Goal: Task Accomplishment & Management: Use online tool/utility

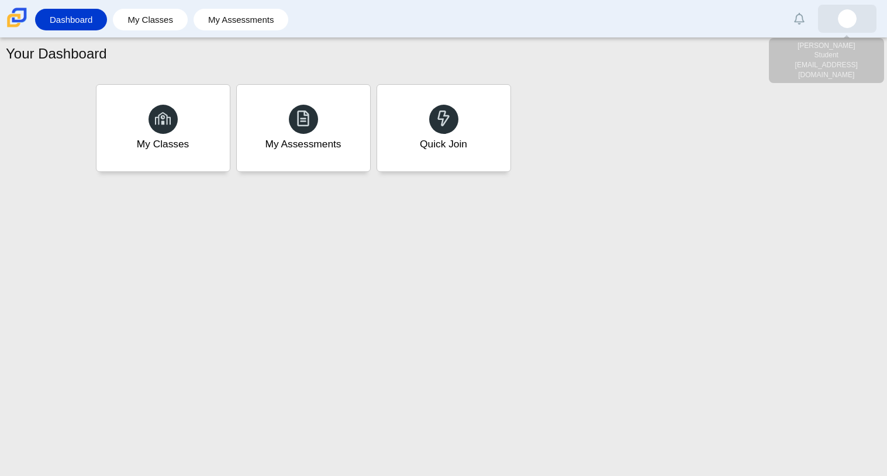
click at [866, 32] on link at bounding box center [847, 19] width 58 height 28
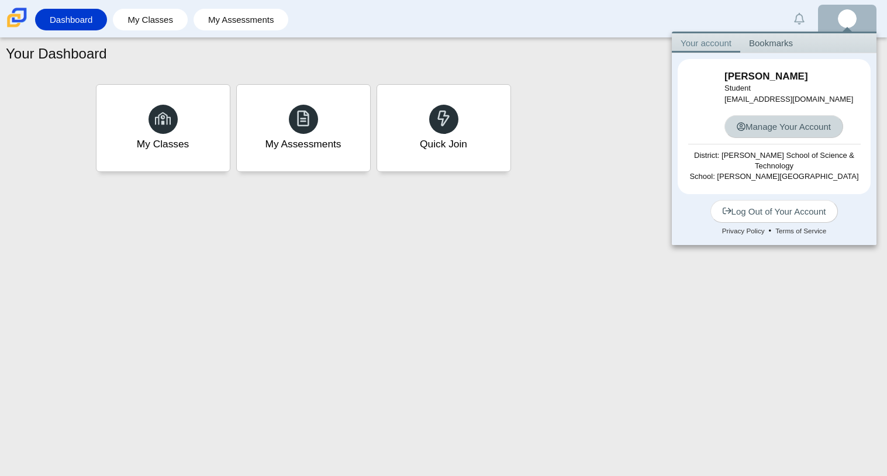
click at [783, 126] on link "Manage Your Account" at bounding box center [784, 126] width 119 height 23
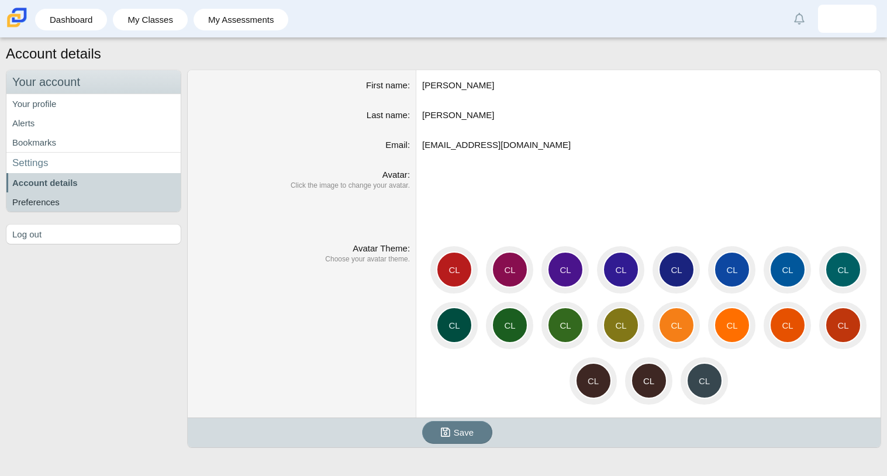
click at [109, 202] on link "Preferences" at bounding box center [93, 201] width 174 height 19
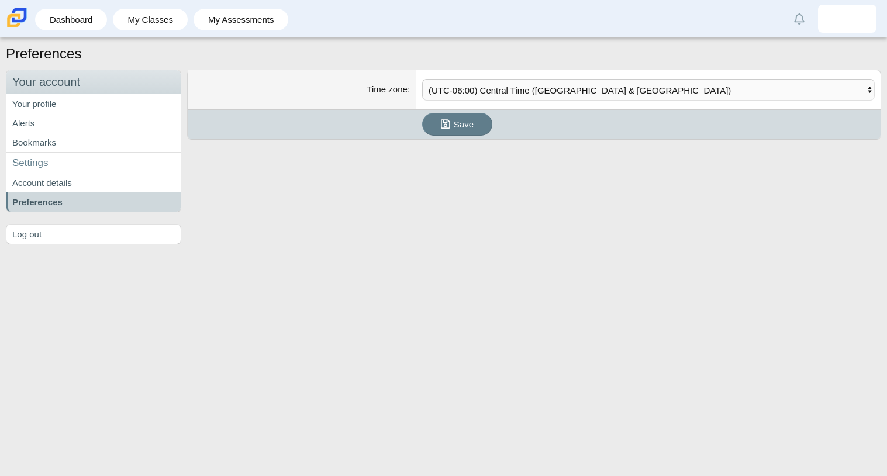
click at [120, 167] on h3 "Settings" at bounding box center [93, 163] width 174 height 22
click at [101, 166] on h3 "Settings" at bounding box center [93, 163] width 174 height 22
click at [54, 137] on link "Bookmarks" at bounding box center [93, 142] width 174 height 19
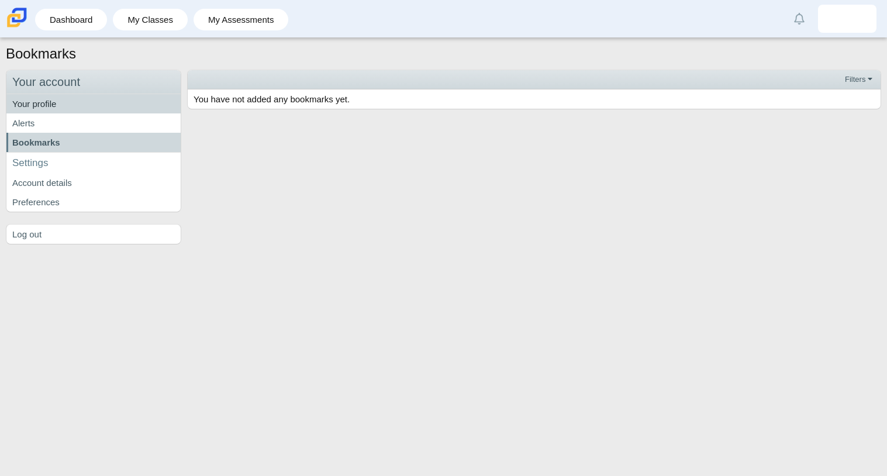
click at [100, 111] on link "Your profile" at bounding box center [93, 103] width 174 height 19
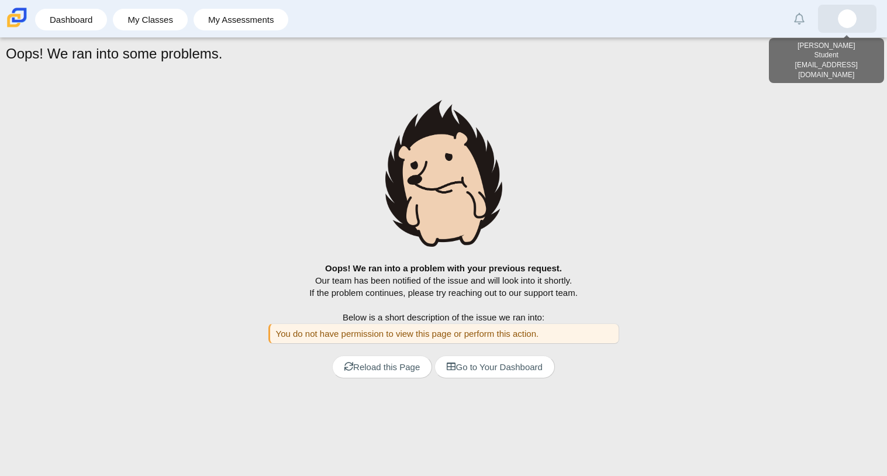
click at [861, 16] on link at bounding box center [847, 19] width 58 height 28
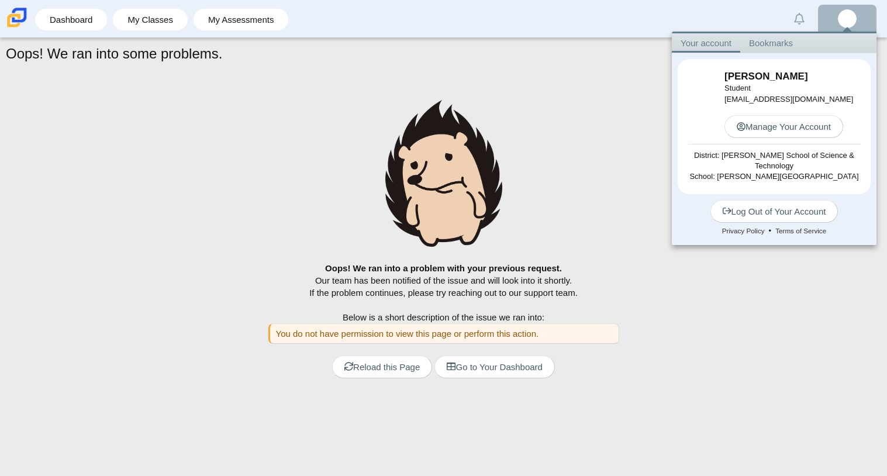
click at [775, 41] on link "Bookmarks" at bounding box center [770, 42] width 61 height 19
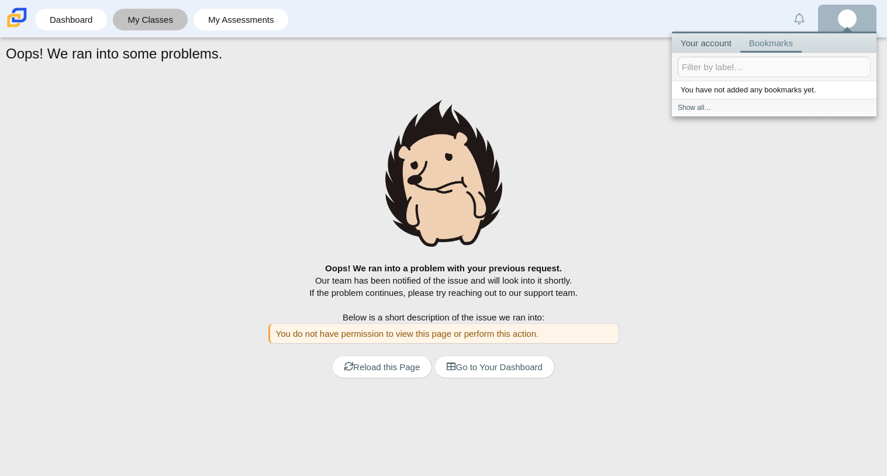
click at [123, 25] on link "My Classes" at bounding box center [150, 20] width 63 height 22
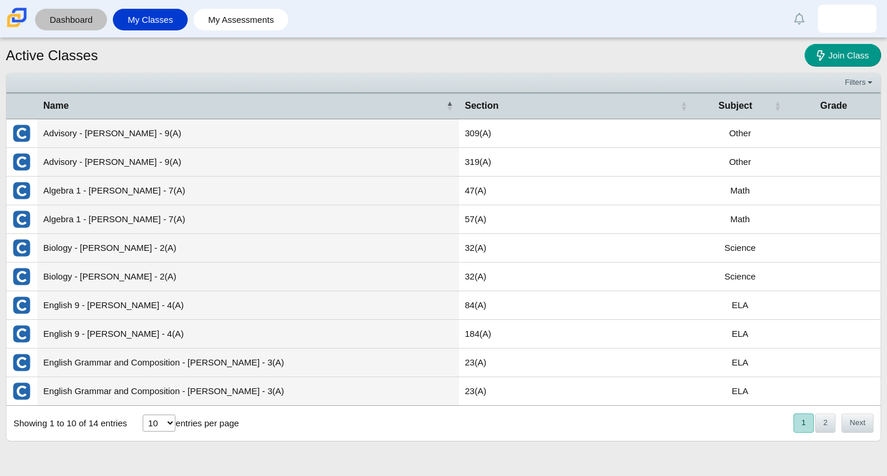
click at [90, 22] on link "Dashboard" at bounding box center [71, 20] width 60 height 22
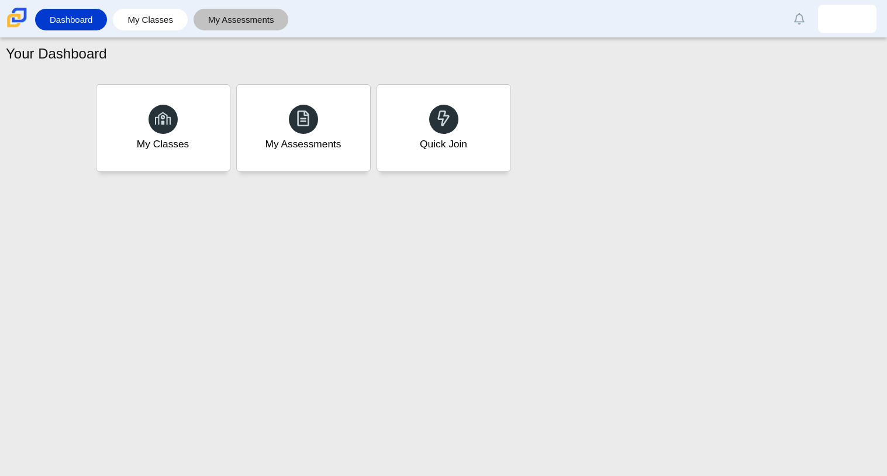
click at [257, 20] on link "My Assessments" at bounding box center [241, 20] width 84 height 22
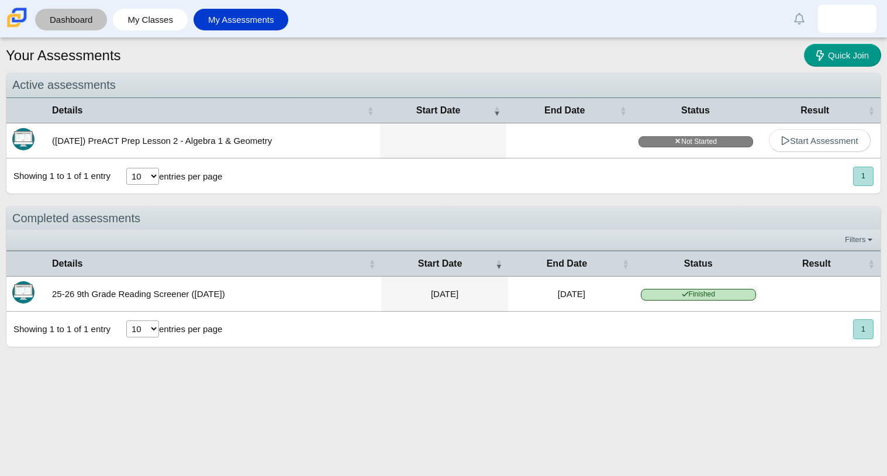
click at [80, 26] on link "Dashboard" at bounding box center [71, 20] width 60 height 22
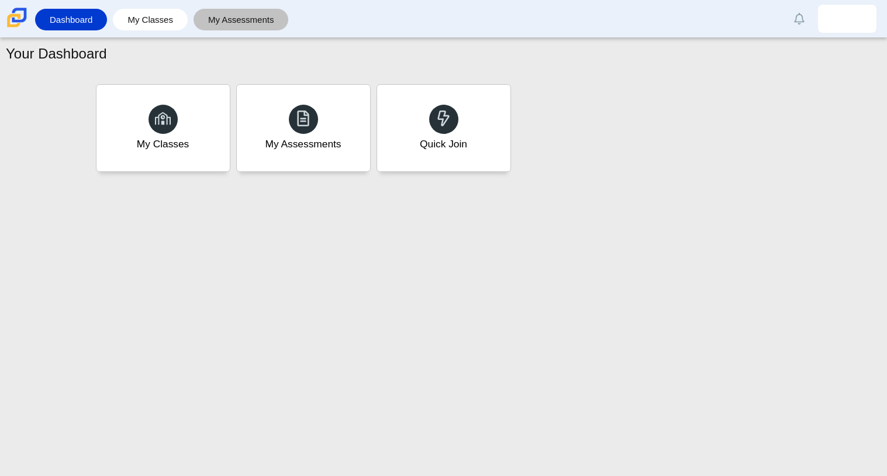
click at [232, 27] on link "My Assessments" at bounding box center [241, 20] width 84 height 22
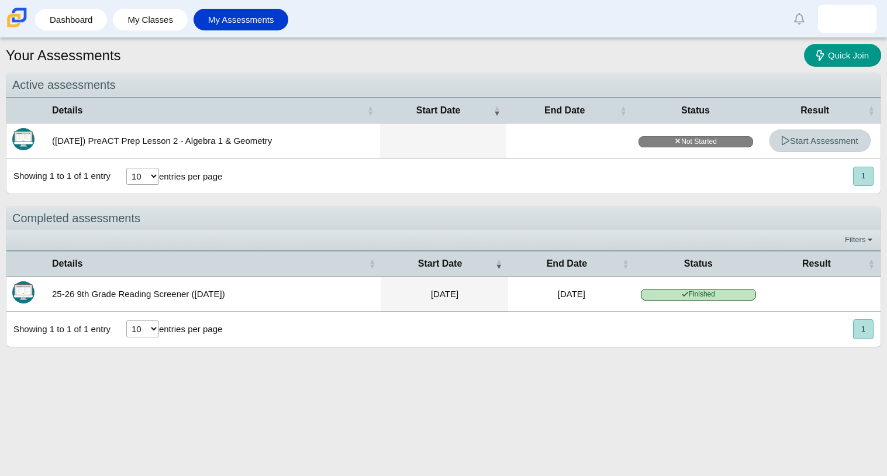
click at [787, 142] on icon at bounding box center [785, 140] width 9 height 9
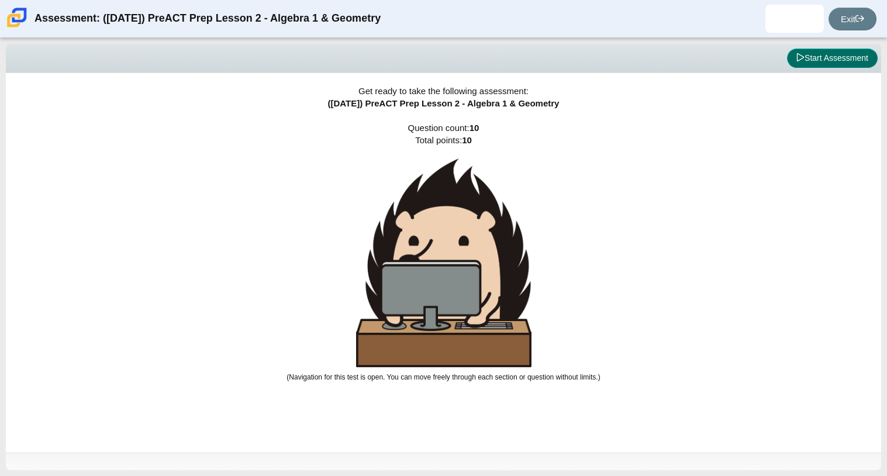
click at [789, 64] on button "Start Assessment" at bounding box center [832, 59] width 91 height 20
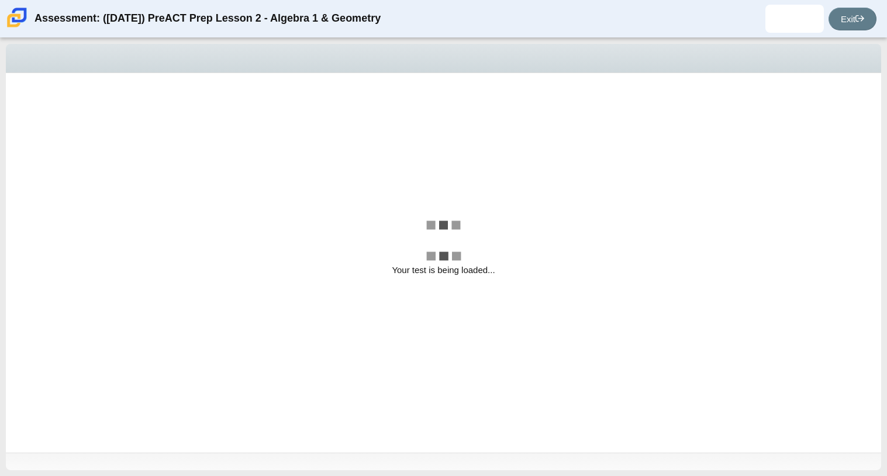
select select "bbf5d072-3e0b-44c4-9a12-6e7c9033f65b"
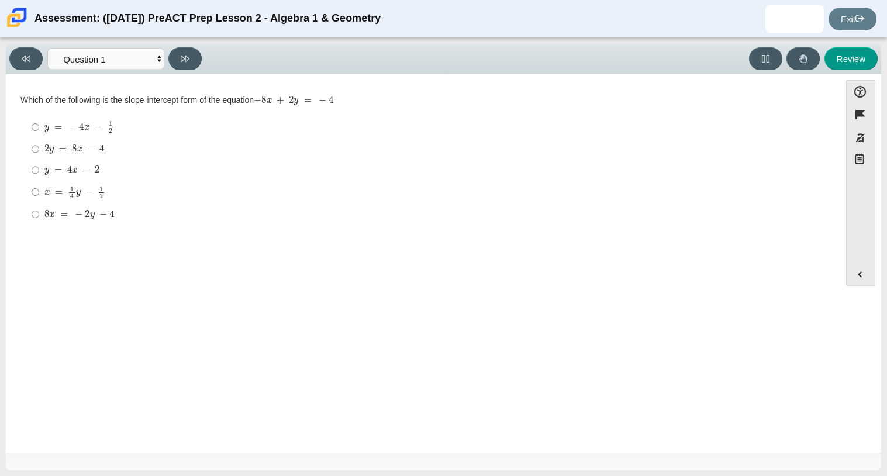
click at [290, 174] on div "y = 4 x − 2" at bounding box center [432, 170] width 776 height 12
click at [39, 174] on input "y = 4 x − 2 y = 4 x − 2" at bounding box center [36, 170] width 8 height 21
radio input "true"
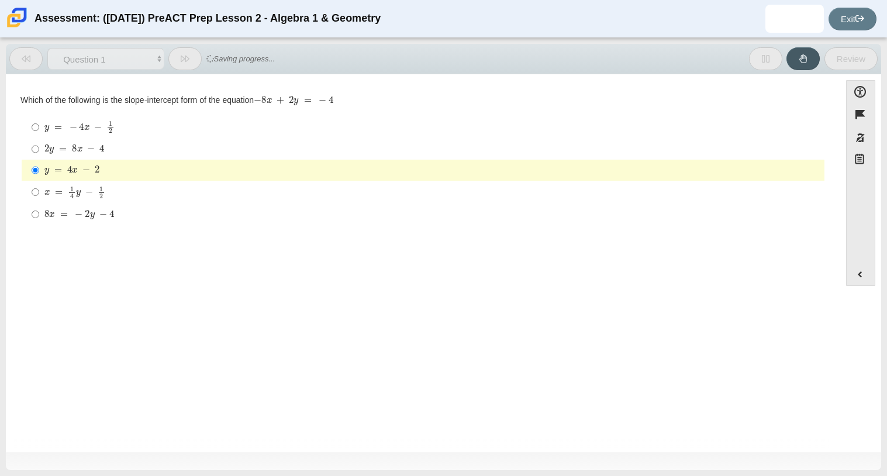
click at [298, 221] on div "8 x = − 2 y − 4" at bounding box center [432, 215] width 776 height 12
click at [39, 221] on input "8 x = − 2 y − 4 8 x = − 2 y − 4" at bounding box center [36, 214] width 8 height 21
radio input "true"
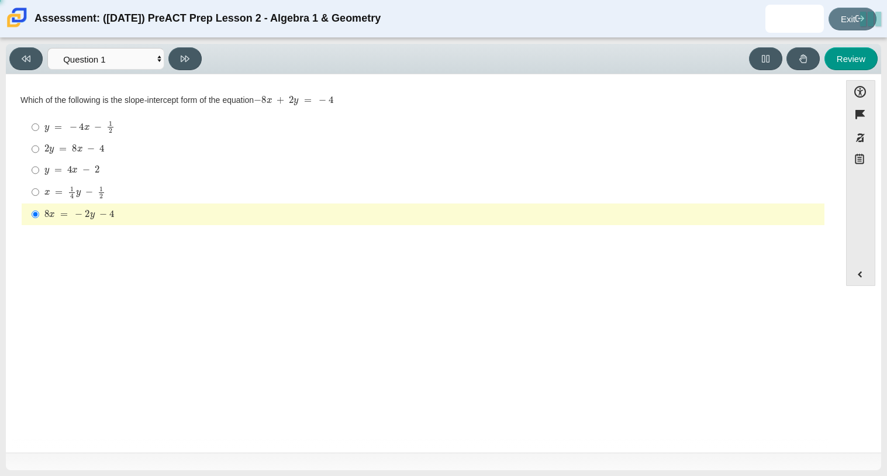
click at [179, 163] on label "y = 4 x − 2 y = 4 x − 2" at bounding box center [423, 170] width 801 height 21
click at [39, 163] on input "y = 4 x − 2 y = 4 x − 2" at bounding box center [36, 170] width 8 height 21
radio input "true"
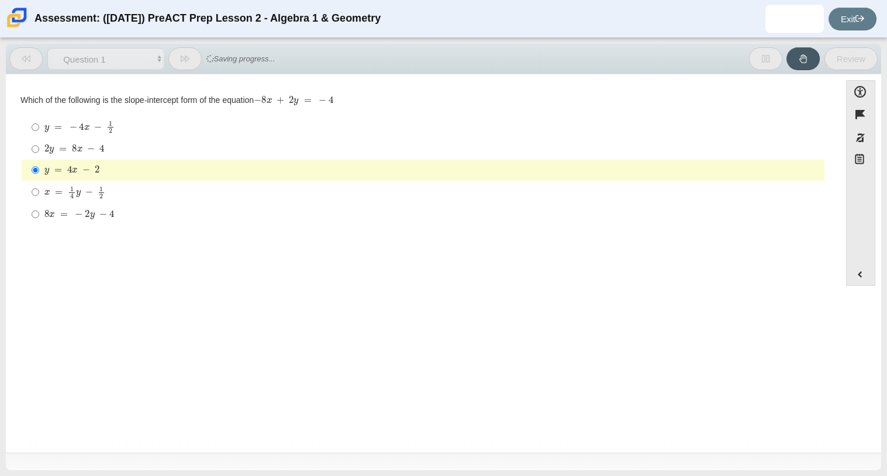
click at [176, 160] on label "y = 4 x − 2 y = 4 x − 2" at bounding box center [423, 170] width 801 height 21
click at [39, 160] on input "y = 4 x − 2 y = 4 x − 2" at bounding box center [36, 170] width 8 height 21
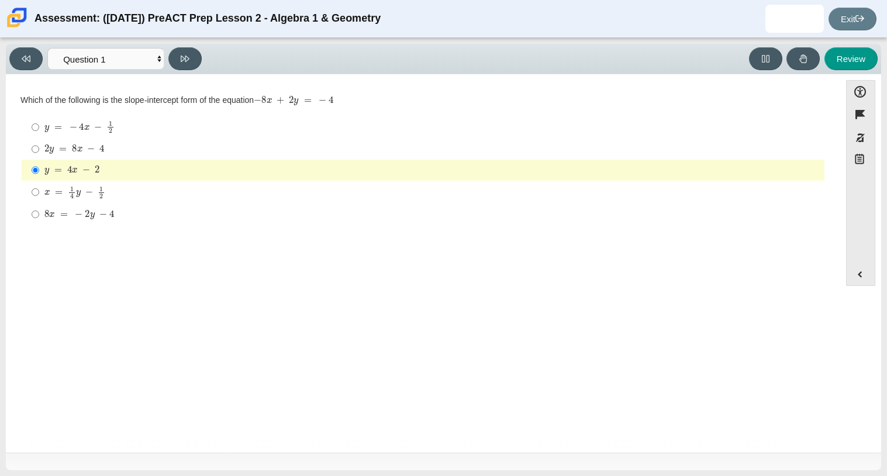
click at [152, 212] on div "8 x = − 2 y − 4" at bounding box center [432, 215] width 776 height 12
click at [39, 212] on input "8 x = − 2 y − 4 8 x = − 2 y − 4" at bounding box center [36, 214] width 8 height 21
radio input "true"
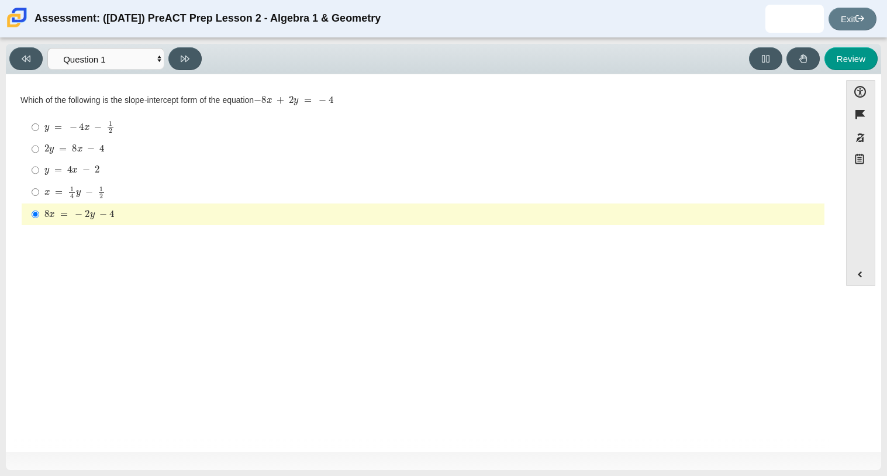
click at [154, 208] on label "8 x = − 2 y − 4 8 x = − 2 y − 4" at bounding box center [423, 214] width 801 height 21
click at [39, 208] on input "8 x = − 2 y − 4 8 x = − 2 y − 4" at bounding box center [36, 214] width 8 height 21
click at [154, 208] on label "8 x = − 2 y − 4 8 x = − 2 y − 4" at bounding box center [423, 214] width 801 height 21
click at [39, 208] on input "8 x = − 2 y − 4 8 x = − 2 y − 4" at bounding box center [36, 214] width 8 height 21
click at [168, 129] on div "y = − 4 x − 1 2" at bounding box center [432, 126] width 776 height 13
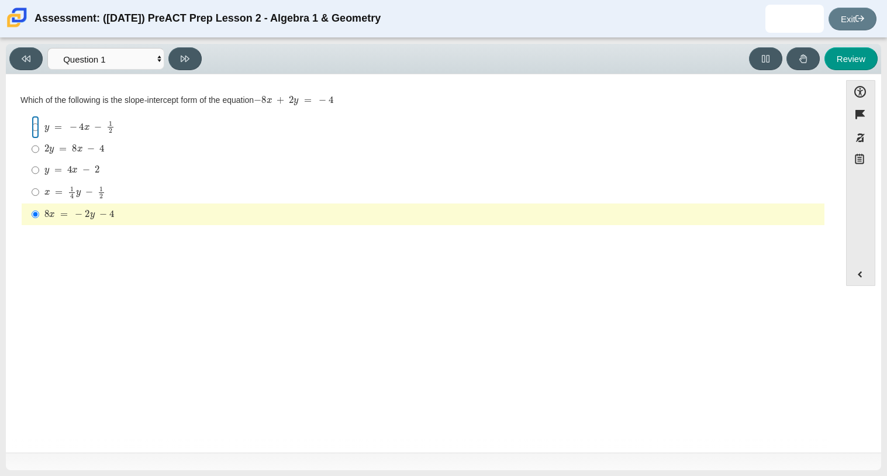
click at [39, 129] on input "y = − 4 x − 1 2 y = − 4 x − 1 2" at bounding box center [36, 127] width 8 height 23
radio input "true"
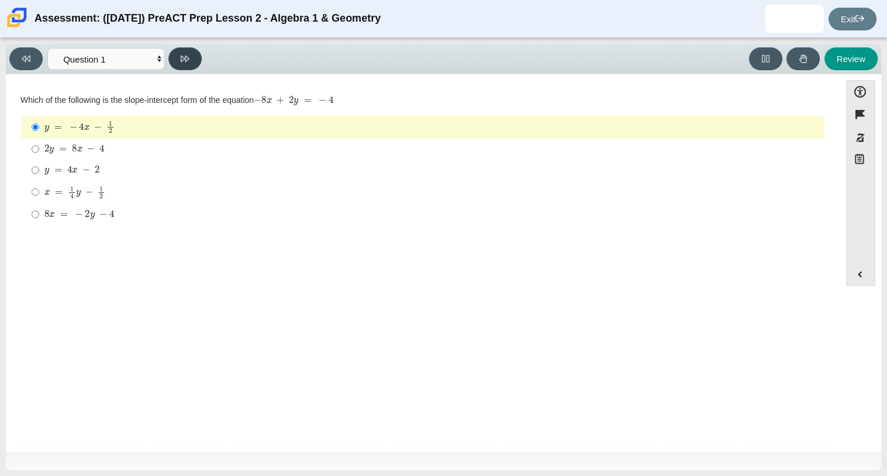
click at [197, 67] on button at bounding box center [184, 58] width 33 height 23
select select "ed62e223-81bd-4cbf-ab48-ab975844bd1f"
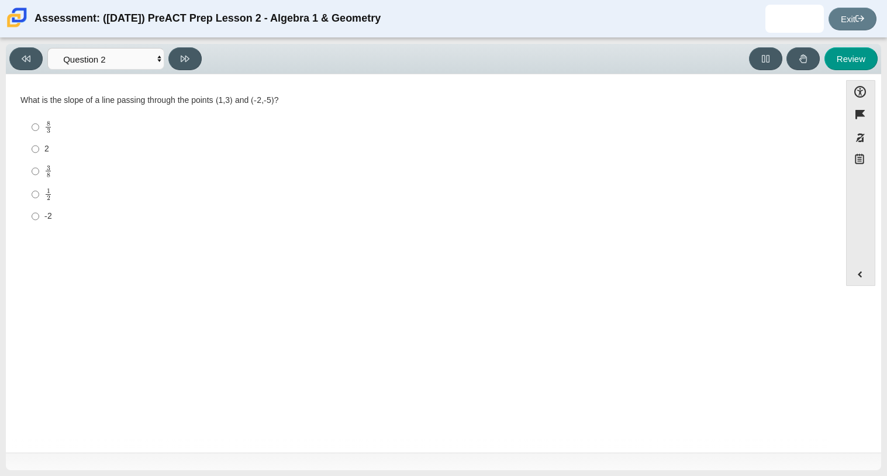
click at [155, 160] on label "3 8 3 eighths" at bounding box center [423, 171] width 801 height 23
click at [39, 160] on input "3 8 3 eighths" at bounding box center [36, 171] width 8 height 23
radio input "true"
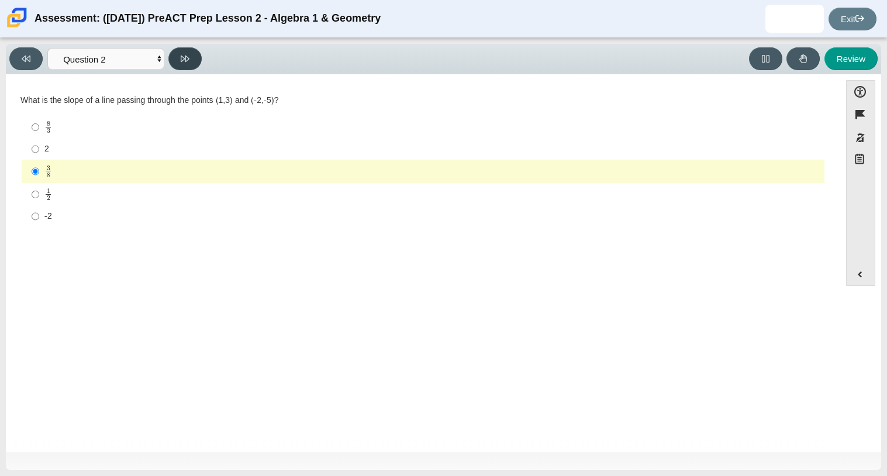
click at [195, 62] on button at bounding box center [184, 58] width 33 height 23
select select "97f4f5fa-a52e-4fed-af51-565bfcdf47cb"
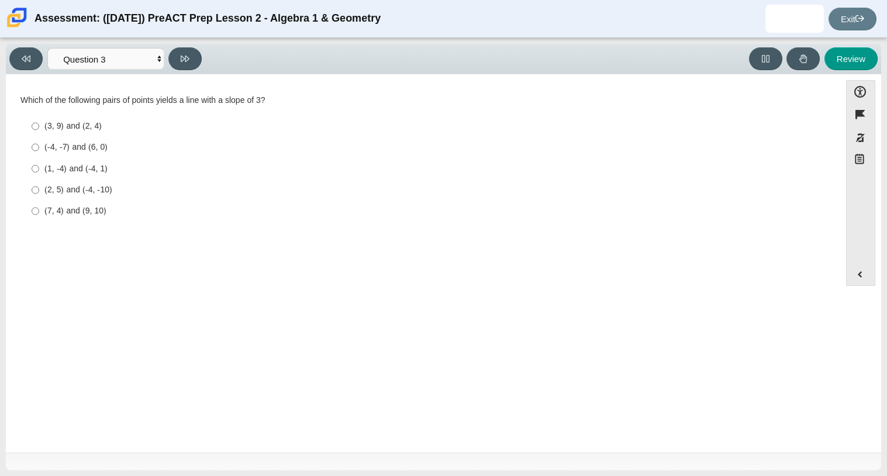
click at [135, 139] on label "(-4, -7) and (6, 0) (-4, -7) and (6, 0)" at bounding box center [423, 147] width 801 height 21
click at [39, 139] on input "(-4, -7) and (6, 0) (-4, -7) and (6, 0)" at bounding box center [36, 147] width 8 height 21
radio input "true"
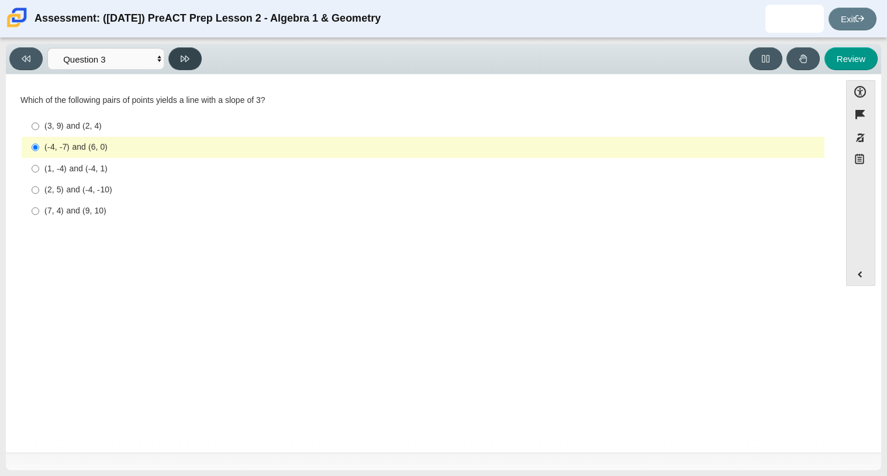
click at [188, 58] on icon at bounding box center [185, 59] width 9 height 6
select select "89427bb7-e313-4f00-988f-8b8255897029"
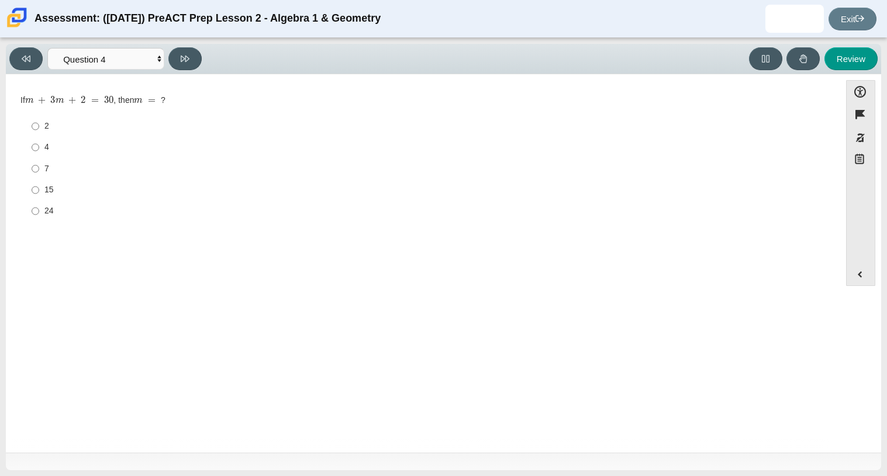
click at [95, 233] on div "Question If m + 3 m + 2 = 30 , then m = ? Responses 2 2 4 4 7 7 15 15 24 24" at bounding box center [423, 161] width 823 height 156
click at [119, 206] on div "24" at bounding box center [432, 211] width 776 height 12
click at [39, 206] on input "24 24" at bounding box center [36, 211] width 8 height 21
radio input "true"
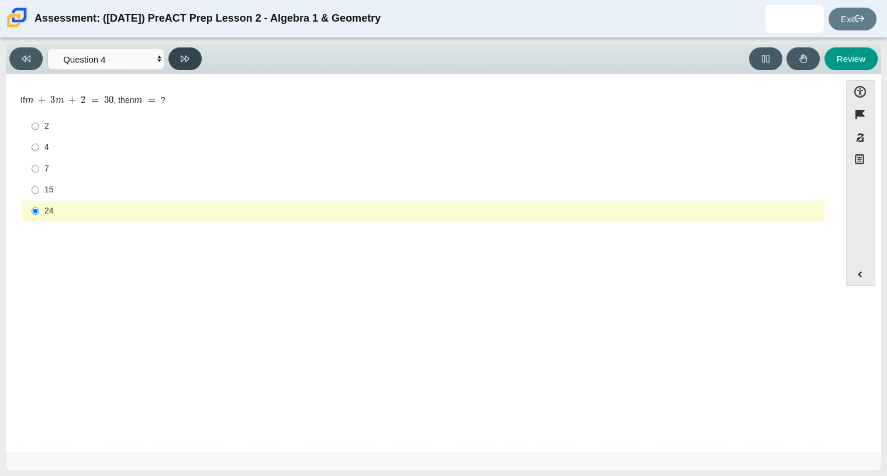
click at [170, 60] on button at bounding box center [184, 58] width 33 height 23
select select "489dcffd-4e6a-49cf-a9d6-ad1d4a911a4e"
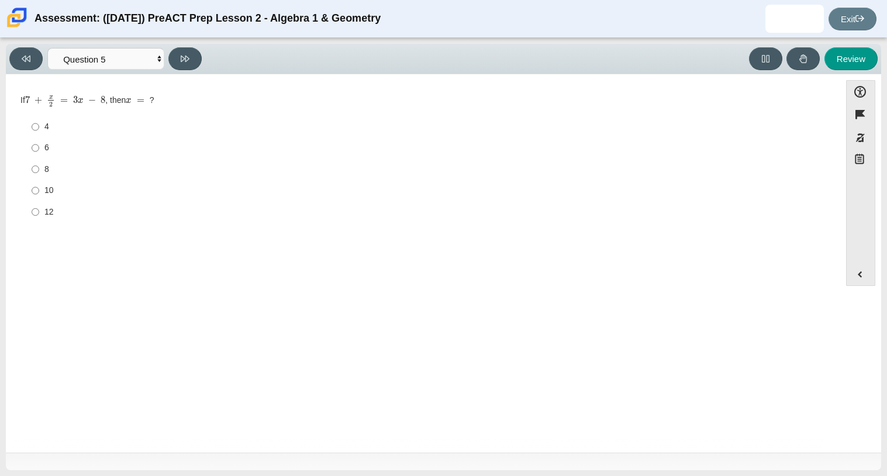
click at [63, 191] on div "10" at bounding box center [432, 191] width 776 height 12
click at [39, 191] on input "10 10" at bounding box center [36, 190] width 8 height 21
radio input "true"
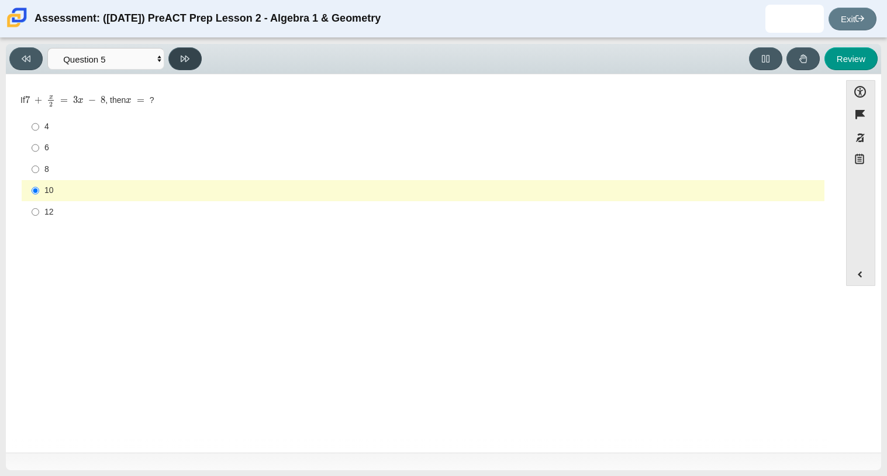
click at [187, 57] on icon at bounding box center [185, 58] width 9 height 9
select select "210571de-36a6-4d8e-a361-ceff8ef801dc"
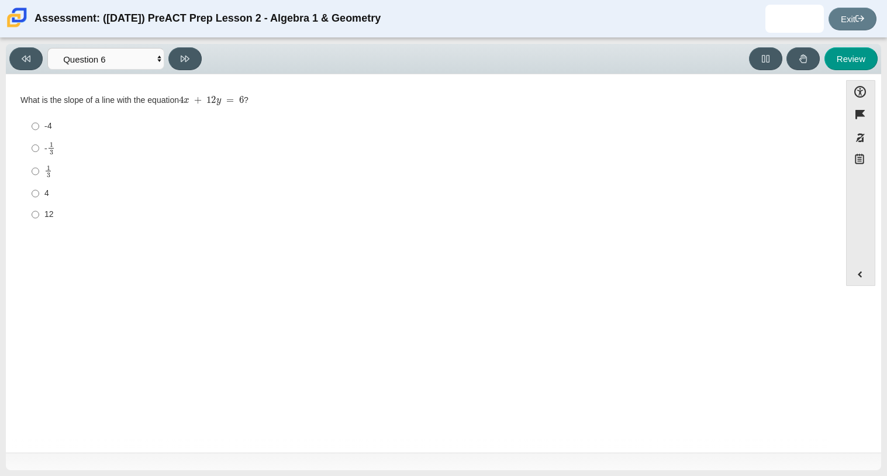
click at [101, 139] on label "- 1 3 -1 third" at bounding box center [423, 148] width 801 height 23
click at [39, 139] on input "- 1 3 -1 third" at bounding box center [36, 148] width 8 height 23
radio input "true"
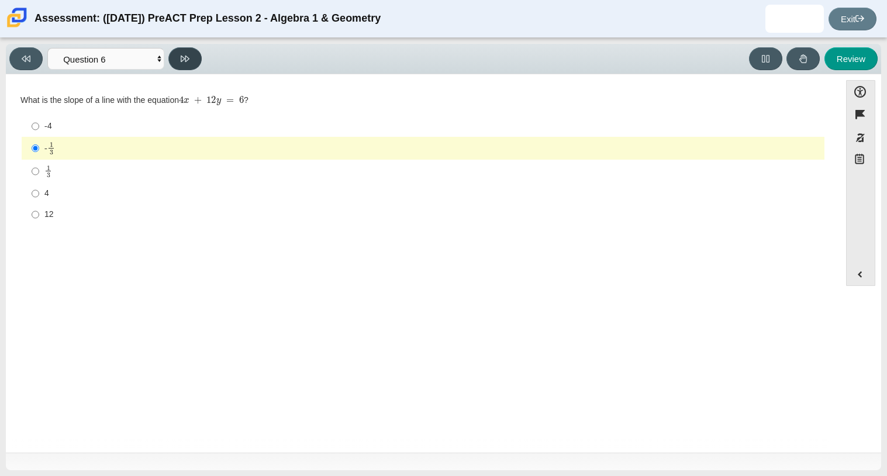
click at [176, 56] on button at bounding box center [184, 58] width 33 height 23
select select "ec95ace6-bebc-42b8-9428-40567494d4da"
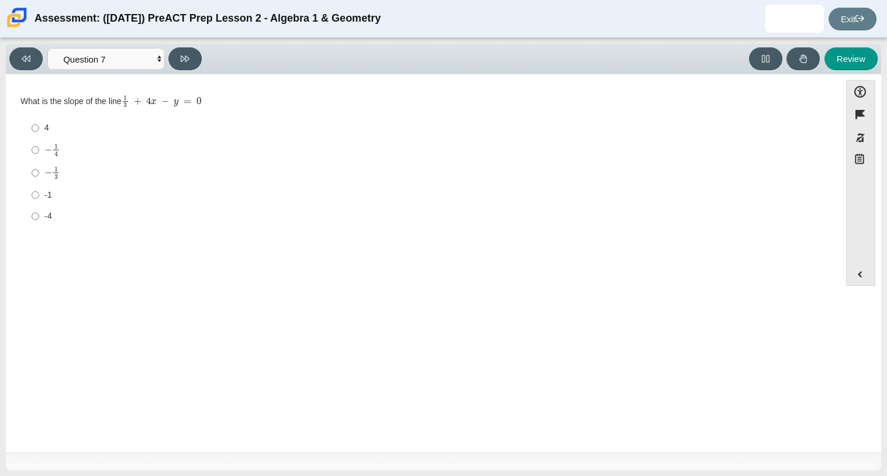
click at [112, 133] on div "4" at bounding box center [432, 128] width 776 height 12
click at [39, 133] on input "4 4" at bounding box center [36, 128] width 8 height 21
radio input "true"
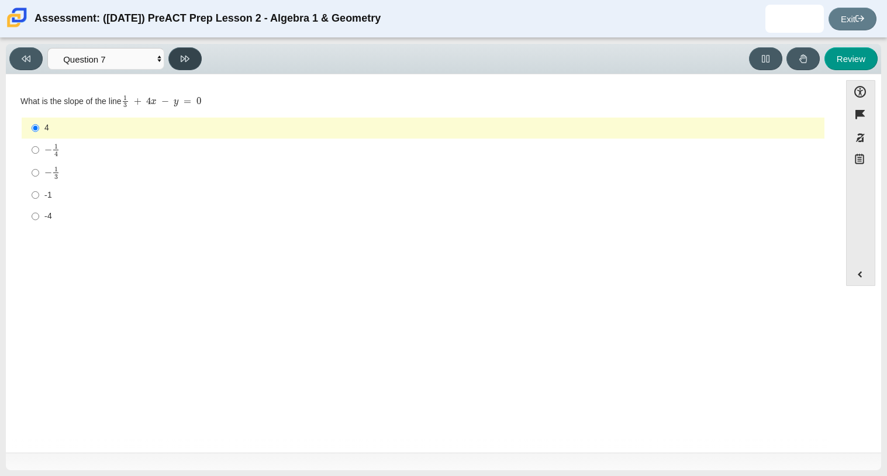
click at [185, 54] on icon at bounding box center [185, 58] width 9 height 9
select select "ce81fe10-bf29-4b5e-8bd7-4f47f2fed4d8"
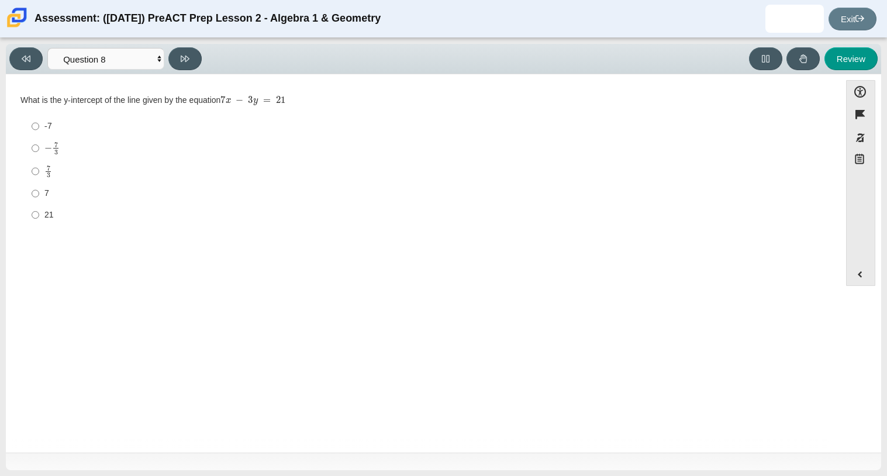
click at [104, 173] on div "7 3" at bounding box center [432, 171] width 776 height 13
click at [39, 173] on input "7 3 7 thirds" at bounding box center [36, 171] width 8 height 23
radio input "true"
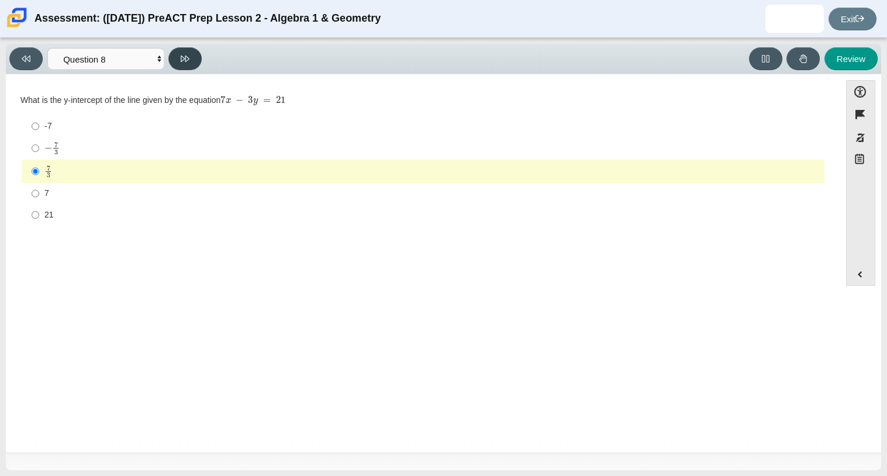
click at [188, 50] on button at bounding box center [184, 58] width 33 height 23
select select "14773eaf-2ca1-47ae-afe7-a624a56f34b3"
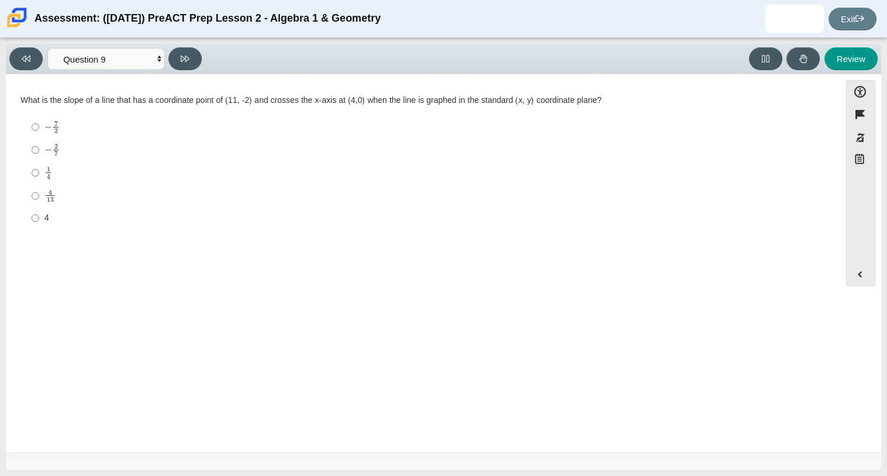
click at [81, 132] on div "− 7 2" at bounding box center [432, 126] width 776 height 13
click at [39, 132] on input "− 7 2 negative 7 halves" at bounding box center [36, 127] width 8 height 23
radio input "true"
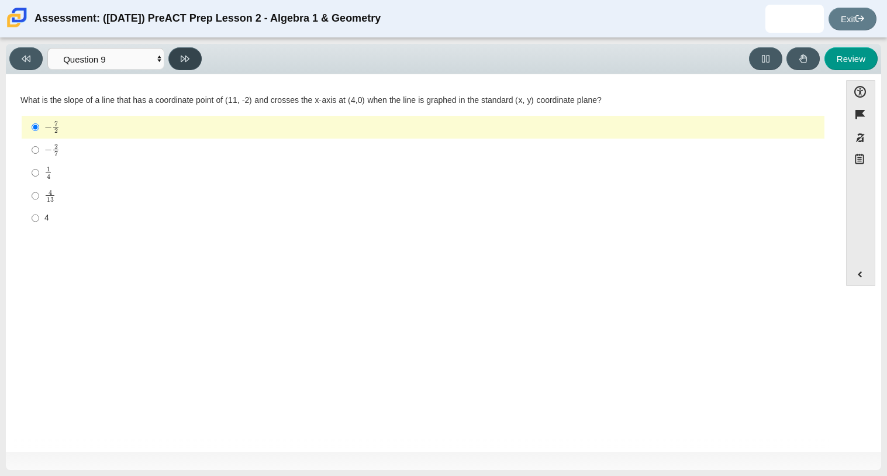
click at [185, 50] on button at bounding box center [184, 58] width 33 height 23
select select "96b71634-eacb-4f7e-8aef-411727d9bcba"
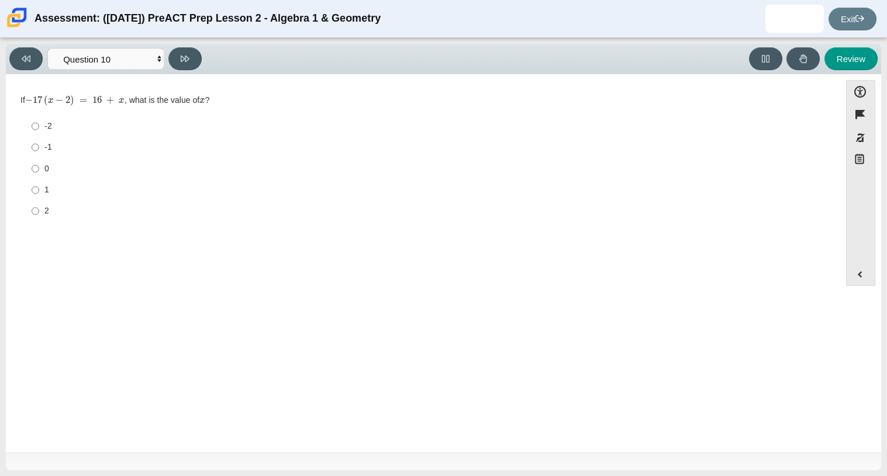
click at [145, 177] on label "0 0" at bounding box center [423, 168] width 801 height 21
click at [39, 177] on input "0 0" at bounding box center [36, 168] width 8 height 21
radio input "true"
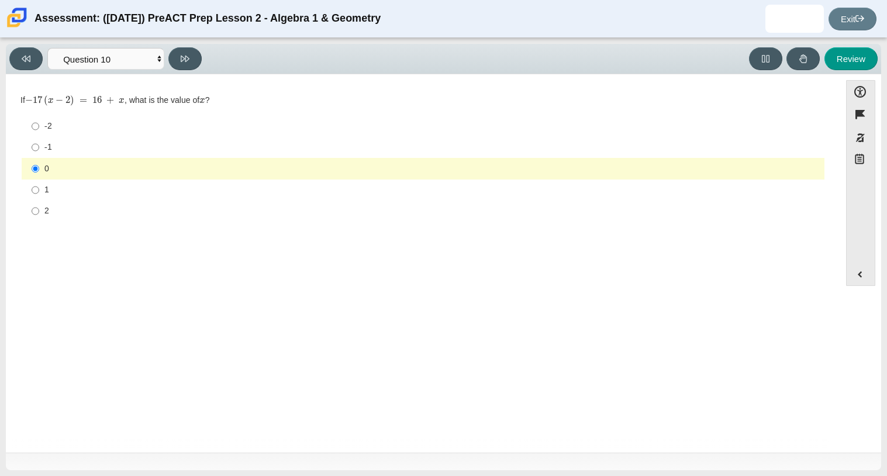
click at [142, 215] on div "2" at bounding box center [432, 211] width 776 height 12
click at [39, 215] on input "2 2" at bounding box center [36, 211] width 8 height 21
radio input "true"
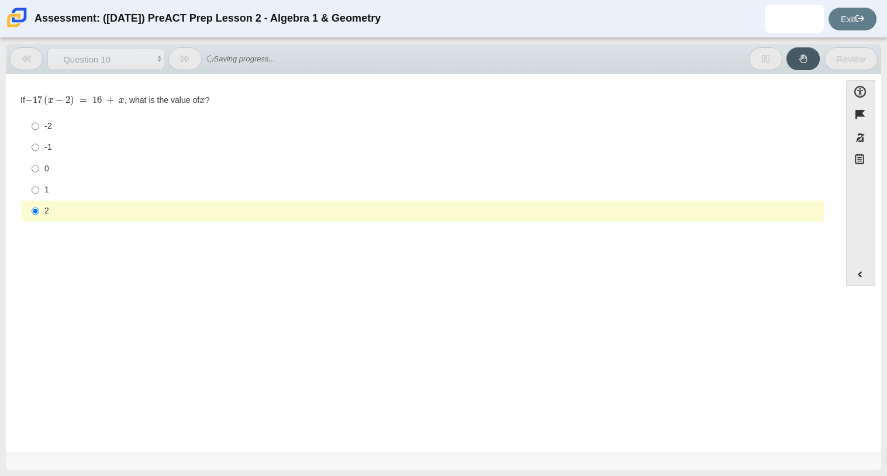
click at [154, 176] on label "0 0" at bounding box center [423, 168] width 801 height 21
click at [39, 176] on input "0 0" at bounding box center [36, 168] width 8 height 21
radio input "true"
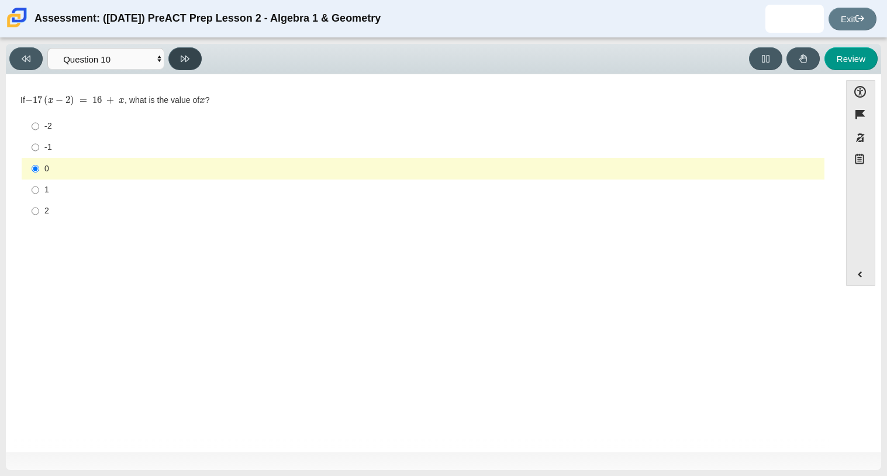
click at [194, 64] on button at bounding box center [184, 58] width 33 height 23
select select "review"
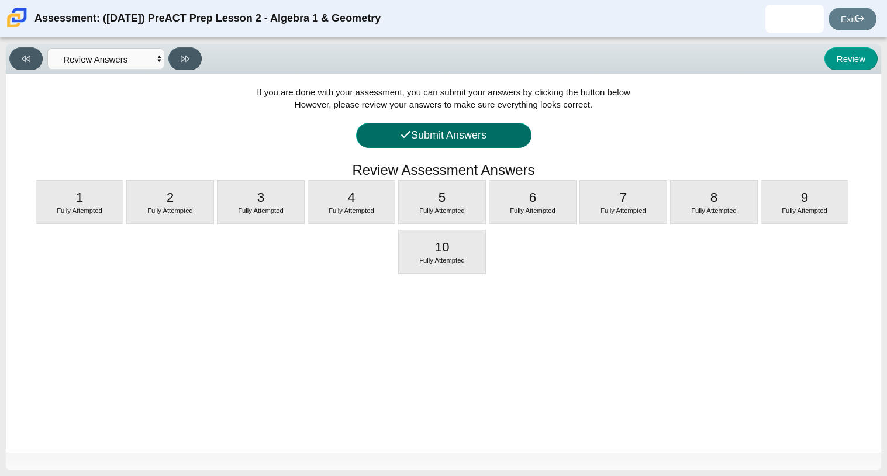
click at [429, 139] on button "Submit Answers" at bounding box center [443, 135] width 175 height 25
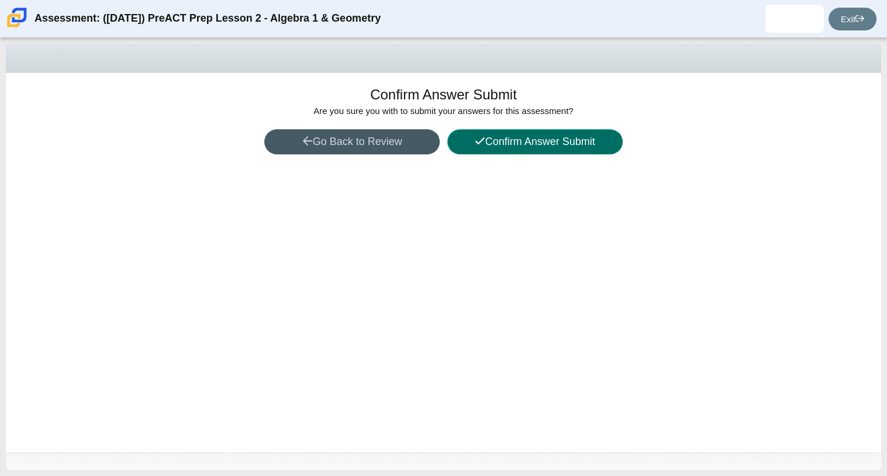
click at [484, 143] on button "Confirm Answer Submit" at bounding box center [534, 141] width 175 height 25
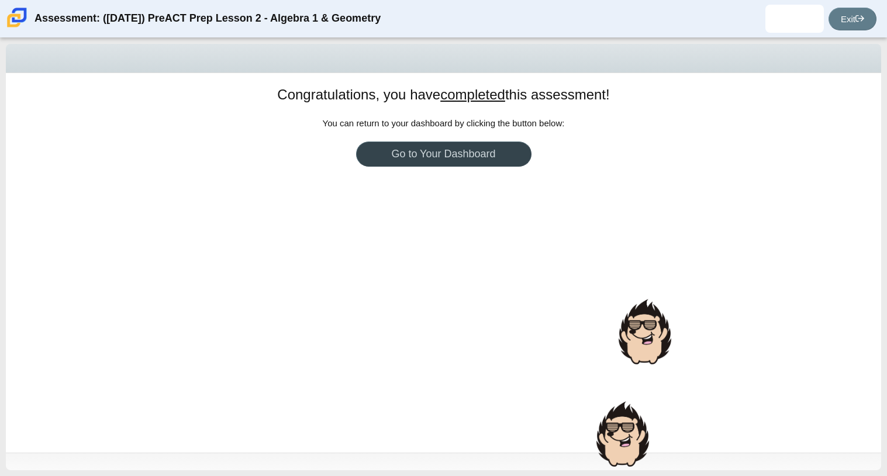
click at [479, 148] on link "Go to Your Dashboard" at bounding box center [443, 154] width 175 height 25
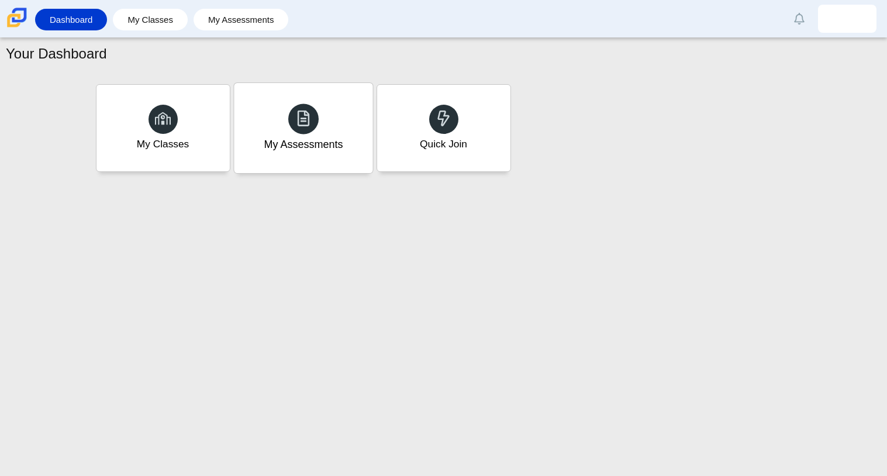
click at [293, 115] on div at bounding box center [303, 119] width 30 height 30
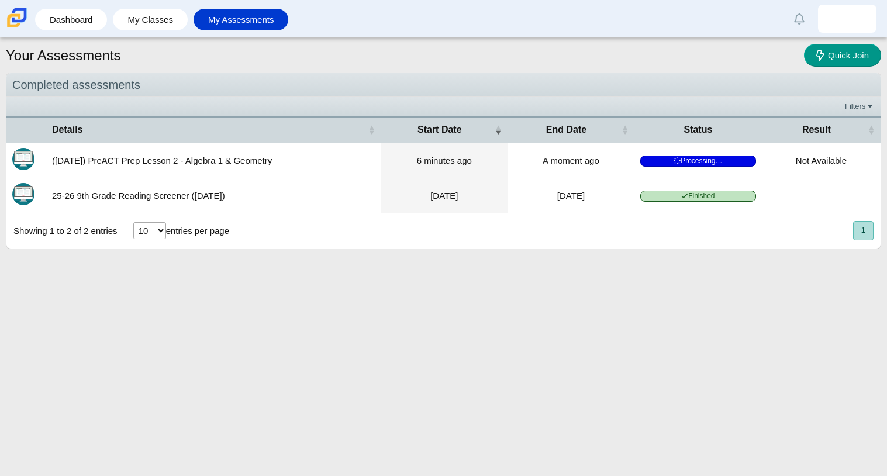
click at [631, 161] on td "A moment ago" at bounding box center [571, 160] width 127 height 35
